Goal: Task Accomplishment & Management: Manage account settings

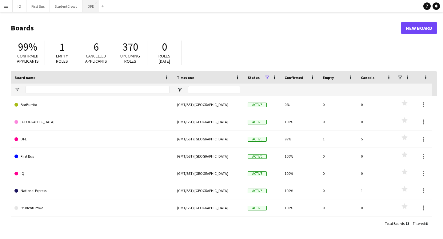
click at [88, 9] on button "DFE Close" at bounding box center [91, 6] width 16 height 12
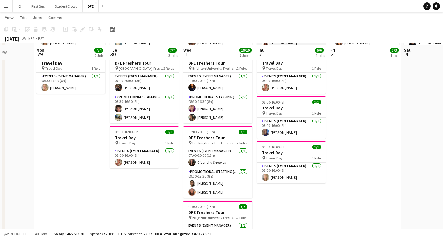
scroll to position [97, 0]
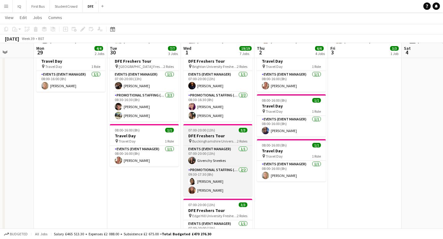
click at [219, 136] on h3 "DFE Freshers Tour" at bounding box center [217, 136] width 69 height 6
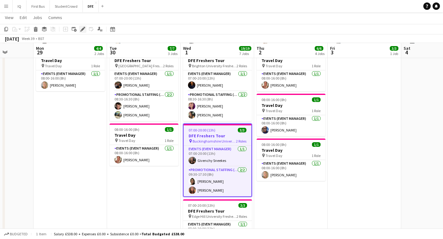
click at [84, 30] on icon "Edit" at bounding box center [82, 29] width 5 height 5
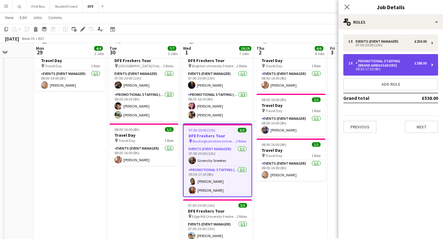
click at [396, 63] on div "Promotional Staffing (Brand Ambassadors)" at bounding box center [385, 63] width 59 height 9
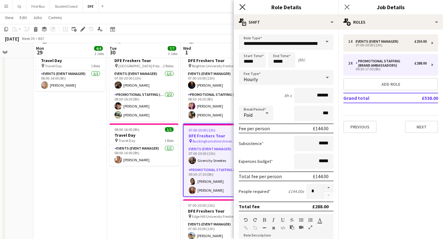
click at [242, 6] on icon at bounding box center [242, 7] width 6 height 6
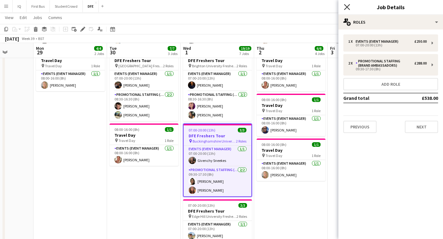
click at [344, 10] on icon at bounding box center [347, 7] width 6 height 6
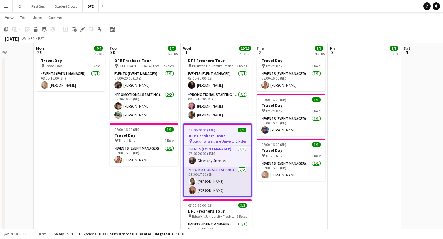
click at [199, 194] on app-card-role "Promotional Staffing (Brand Ambassadors) [DATE] 09:30-17:30 (8h) [PERSON_NAME] …" at bounding box center [218, 182] width 68 height 30
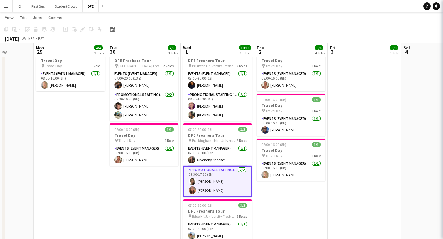
scroll to position [97, 0]
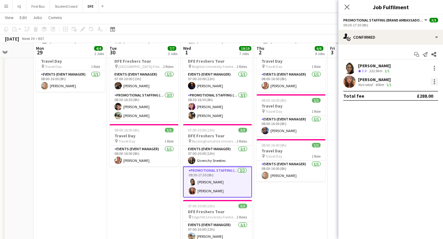
click at [436, 81] on div at bounding box center [434, 81] width 7 height 7
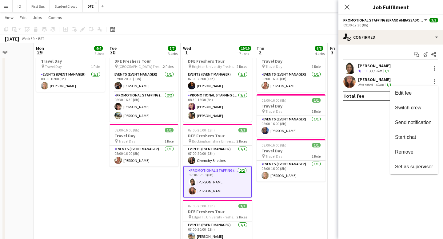
click at [432, 82] on div at bounding box center [221, 119] width 443 height 239
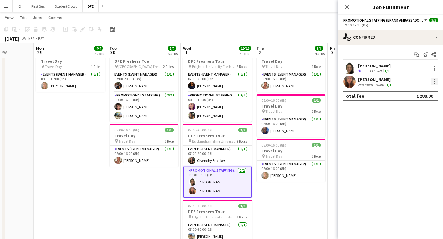
click at [436, 82] on div at bounding box center [434, 81] width 7 height 7
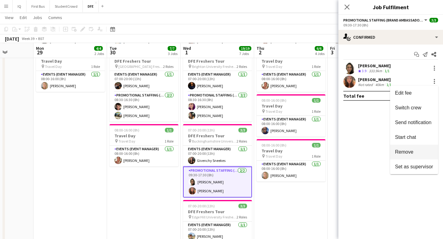
click at [407, 154] on span "Remove" at bounding box center [404, 152] width 18 height 5
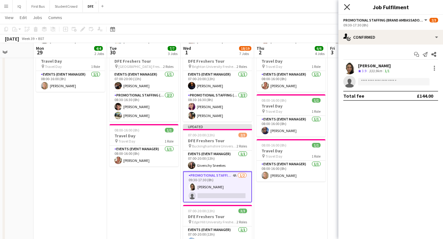
click at [350, 6] on icon "Close pop-in" at bounding box center [347, 7] width 6 height 6
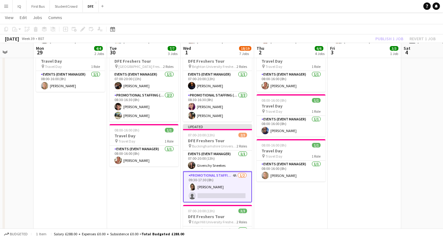
click at [392, 35] on div "Publish 1 job Revert 1 job" at bounding box center [405, 39] width 75 height 8
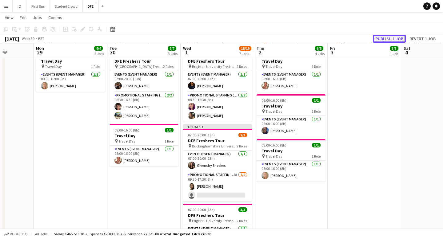
click at [387, 38] on button "Publish 1 job" at bounding box center [389, 39] width 33 height 8
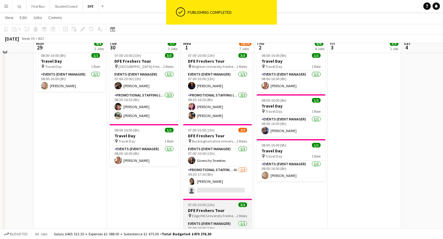
scroll to position [92, 0]
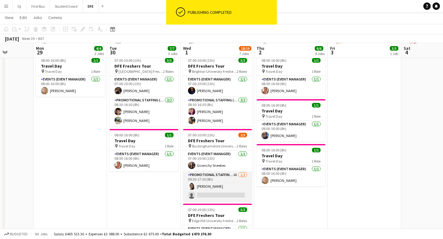
click at [218, 194] on app-card-role "Promotional Staffing (Brand Ambassadors) 4A [DATE] 09:30-17:30 (8h) [PERSON_NAM…" at bounding box center [217, 187] width 69 height 30
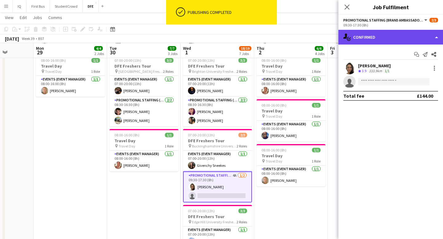
click at [375, 34] on div "single-neutral-actions-check-2 Confirmed" at bounding box center [391, 37] width 105 height 15
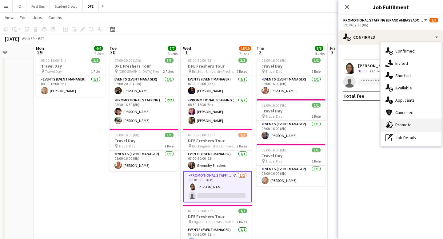
click at [402, 124] on div "advertising-megaphone Promote" at bounding box center [411, 125] width 61 height 12
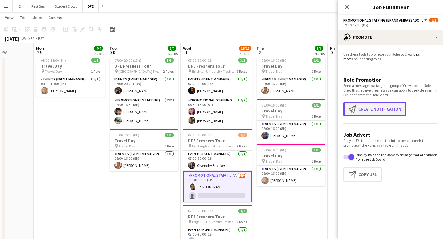
click at [361, 109] on button "Create notification Create notification" at bounding box center [374, 109] width 63 height 14
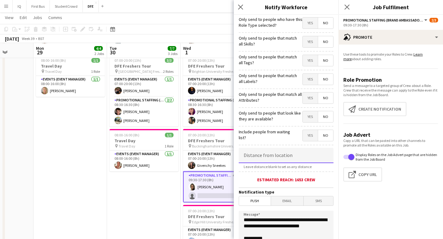
click at [271, 157] on input at bounding box center [286, 155] width 95 height 15
type input "****"
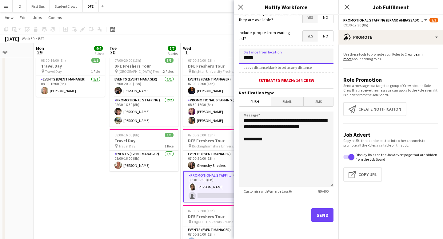
type input "*****"
click at [322, 211] on button "Send" at bounding box center [322, 216] width 22 height 14
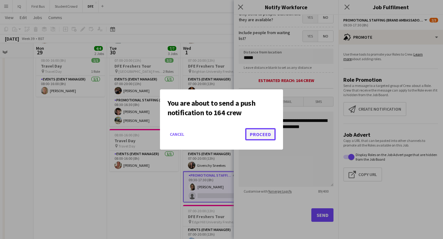
click at [258, 135] on button "Proceed" at bounding box center [260, 134] width 30 height 12
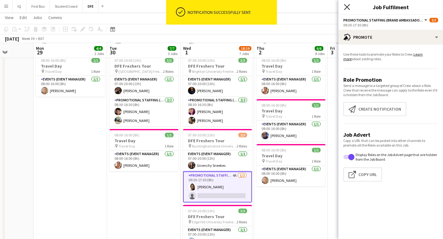
click at [348, 8] on icon at bounding box center [347, 7] width 6 height 6
